Goal: Task Accomplishment & Management: Manage account settings

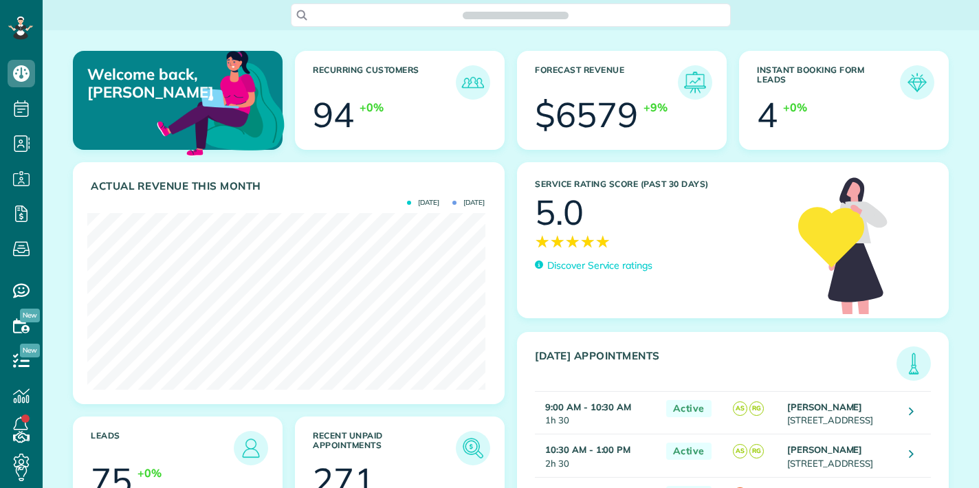
scroll to position [177, 398]
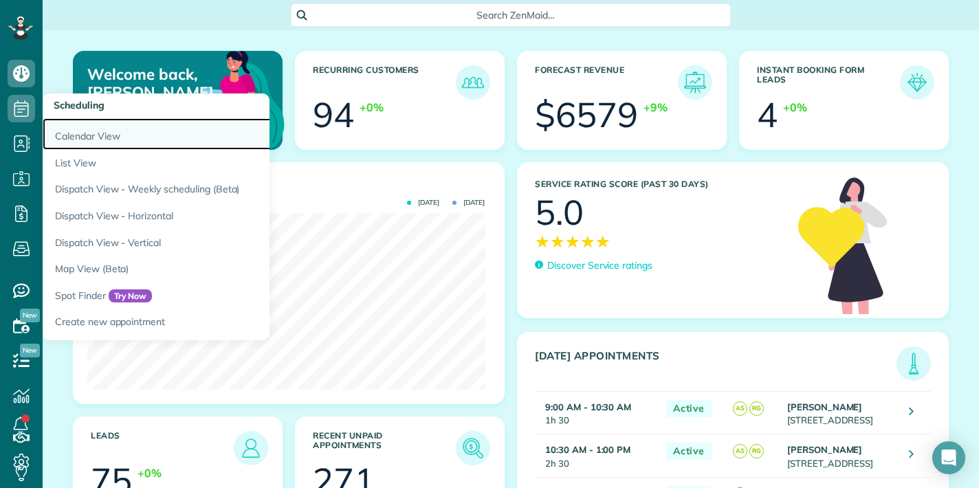
click at [97, 133] on link "Calendar View" at bounding box center [215, 134] width 344 height 32
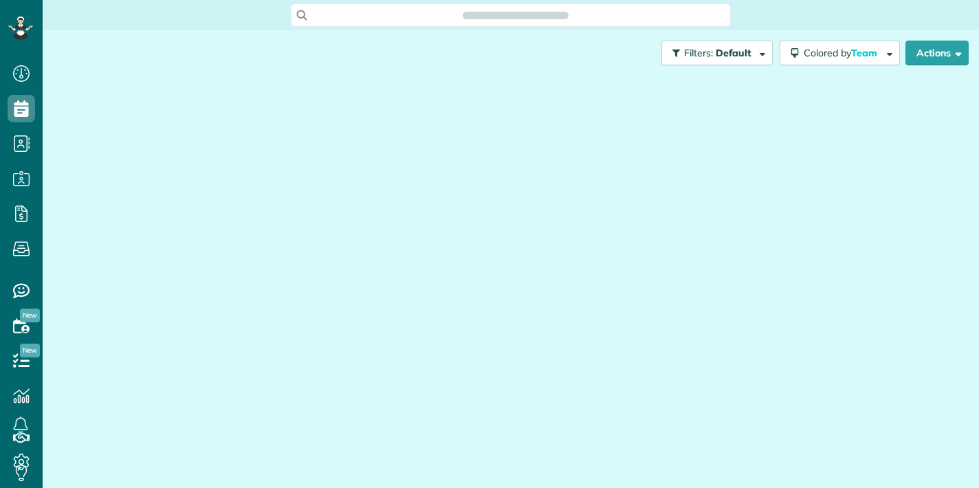
scroll to position [6, 6]
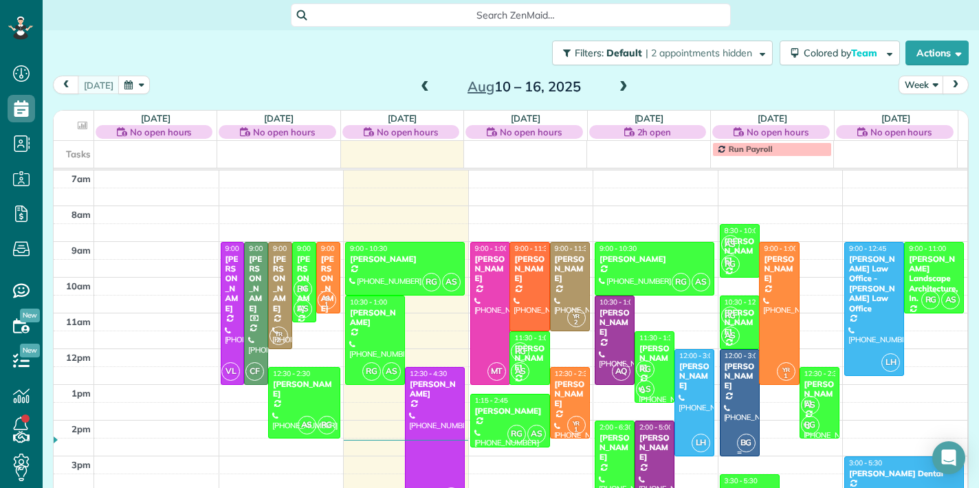
click at [723, 384] on div at bounding box center [740, 403] width 39 height 106
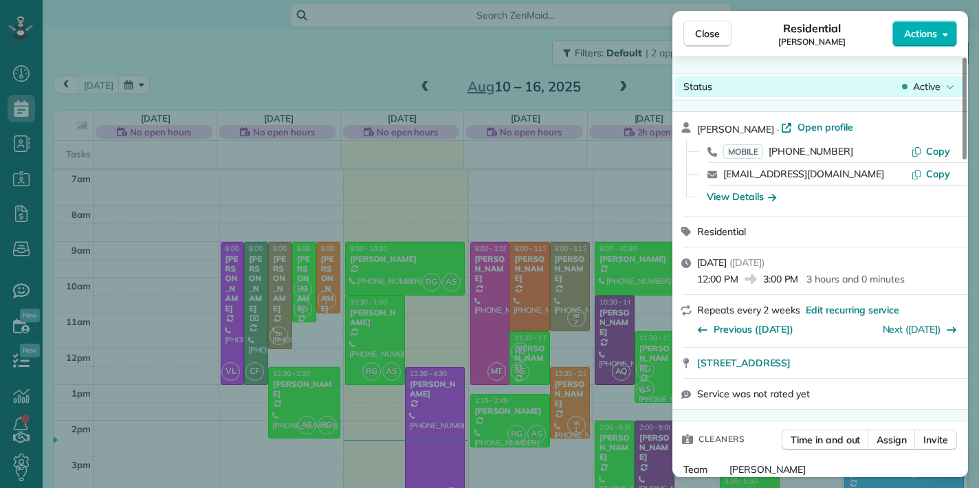
click at [941, 87] on div "Active" at bounding box center [929, 87] width 58 height 14
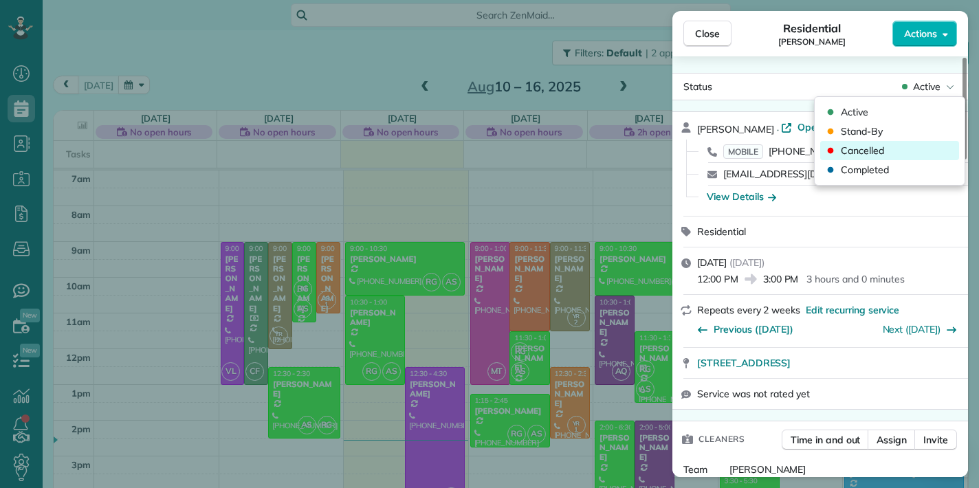
click at [884, 149] on div "Cancelled" at bounding box center [889, 150] width 139 height 19
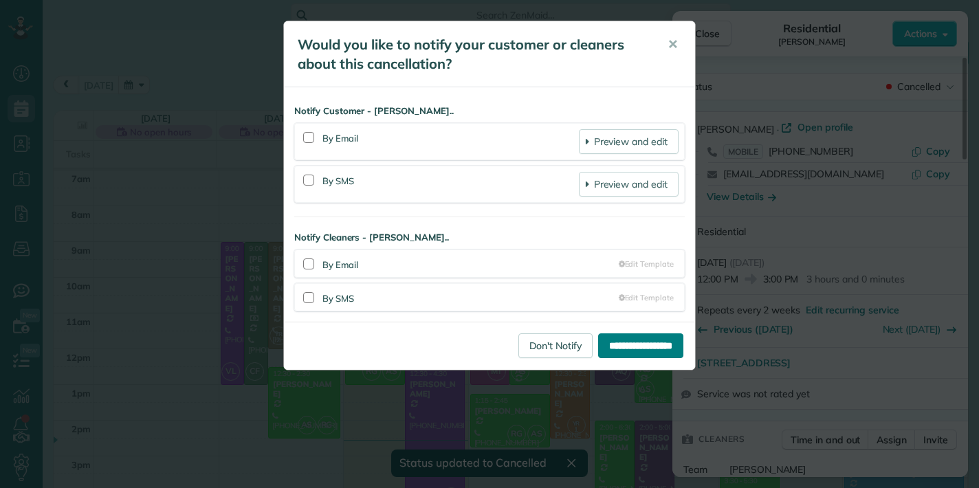
click at [631, 342] on input "**********" at bounding box center [640, 346] width 85 height 25
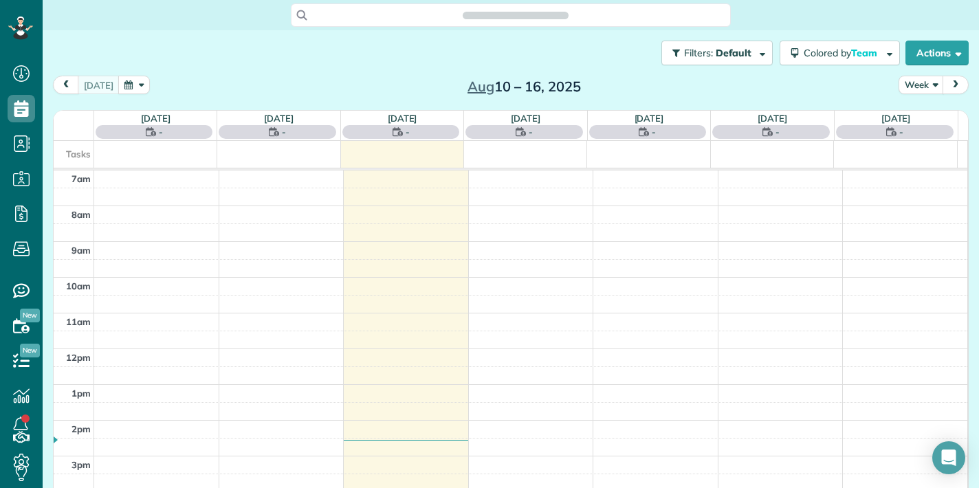
scroll to position [6, 6]
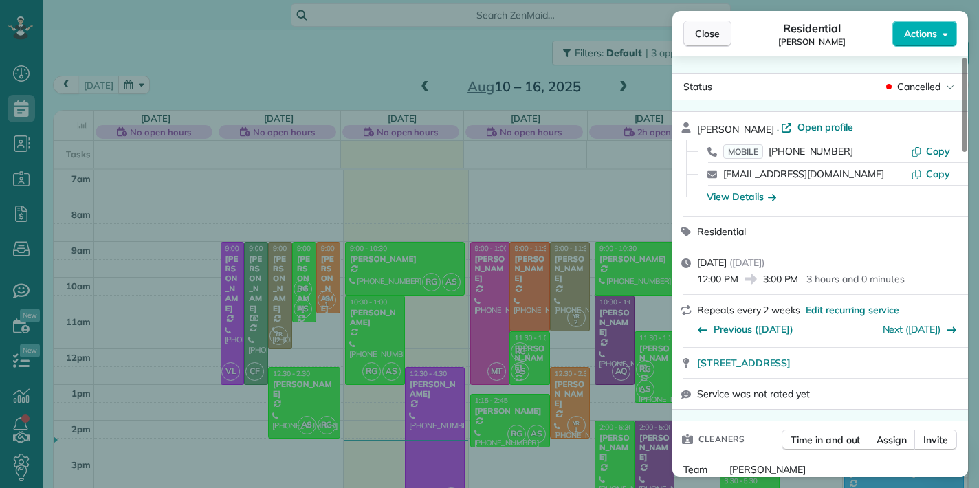
click at [712, 31] on span "Close" at bounding box center [707, 34] width 25 height 14
